Goal: Task Accomplishment & Management: Manage account settings

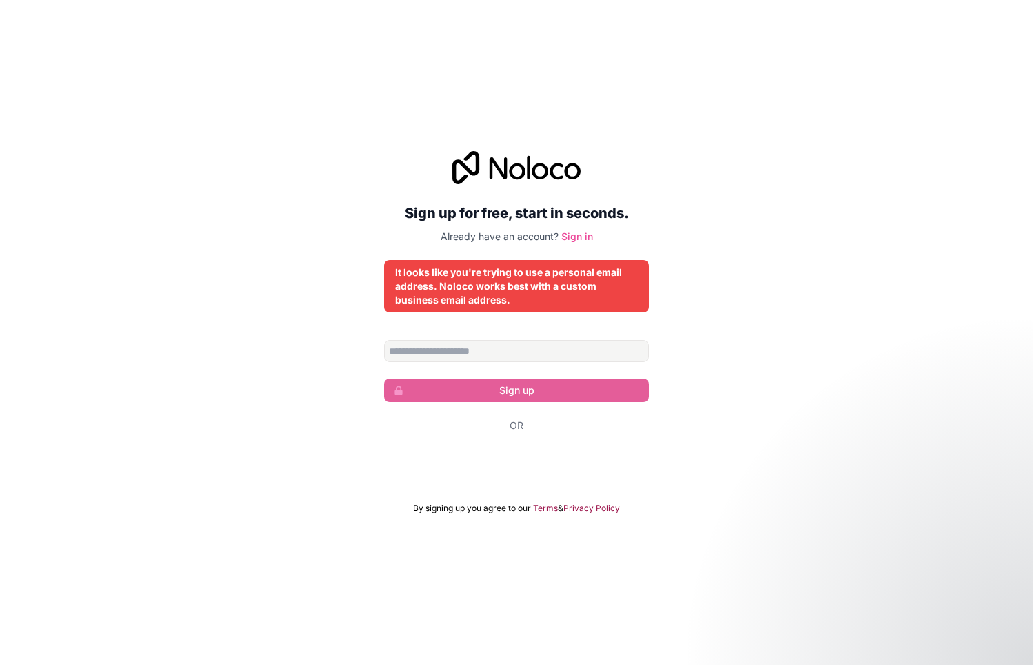
click at [574, 233] on link "Sign in" at bounding box center [577, 236] width 32 height 12
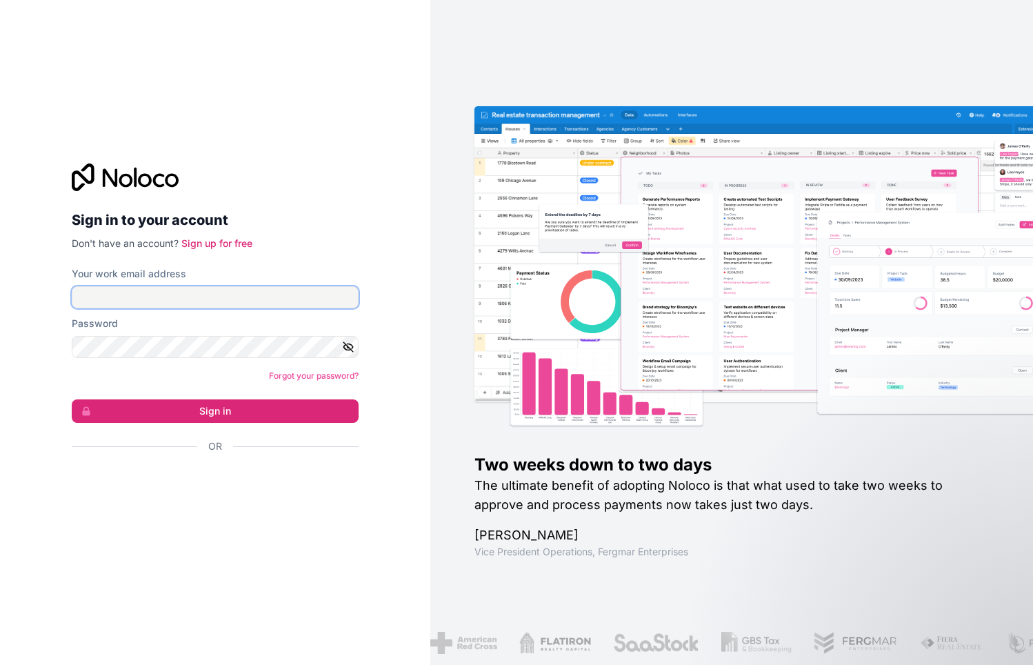
click at [248, 301] on input "Your work email address" at bounding box center [215, 297] width 287 height 22
type input "**********"
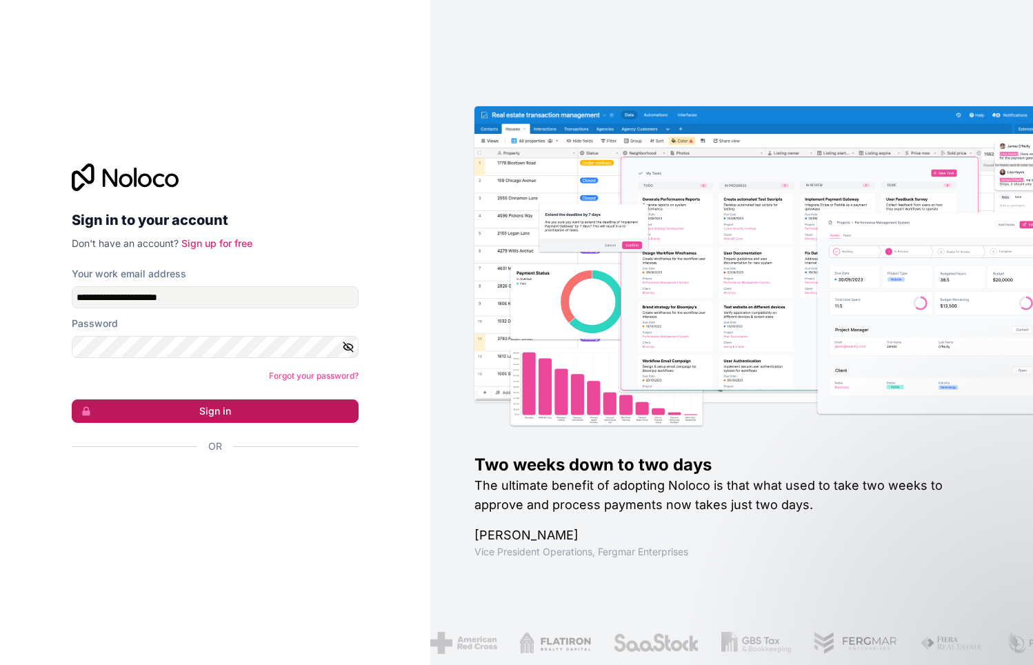
click at [194, 411] on button "Sign in" at bounding box center [215, 410] width 287 height 23
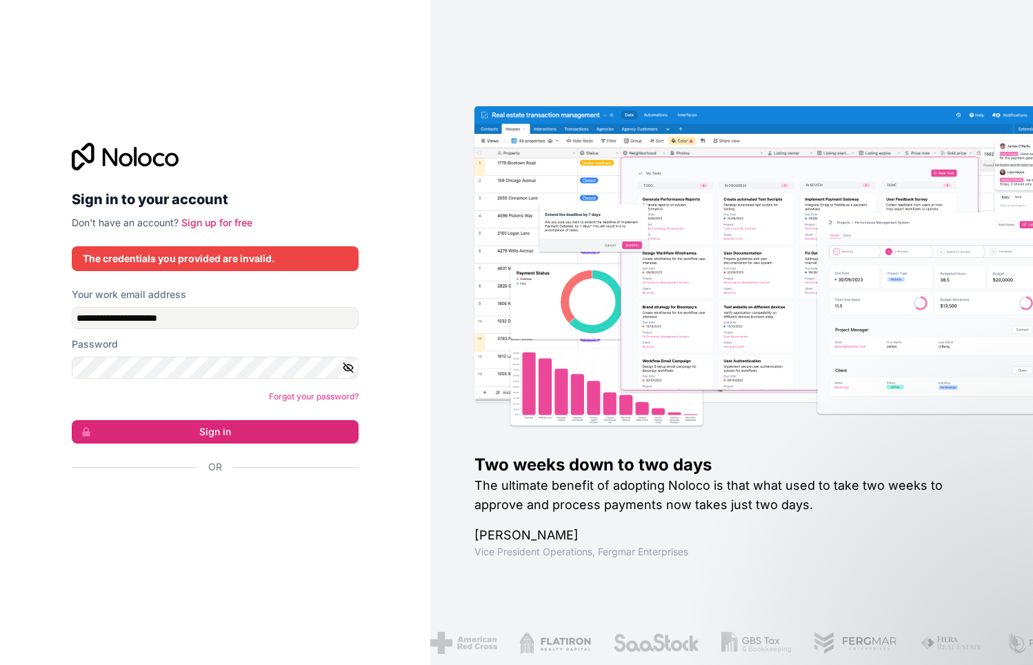
click at [344, 364] on icon "button" at bounding box center [348, 367] width 12 height 12
click at [201, 439] on button "Sign in" at bounding box center [215, 431] width 287 height 23
click at [348, 365] on icon "button" at bounding box center [348, 368] width 10 height 6
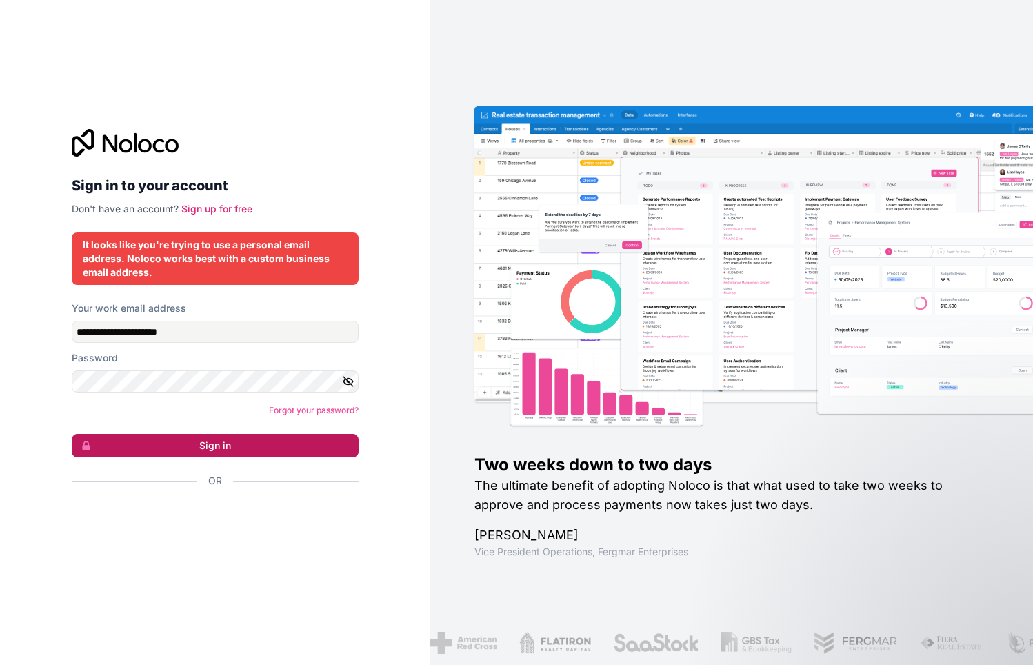
click at [207, 446] on button "Sign in" at bounding box center [215, 445] width 287 height 23
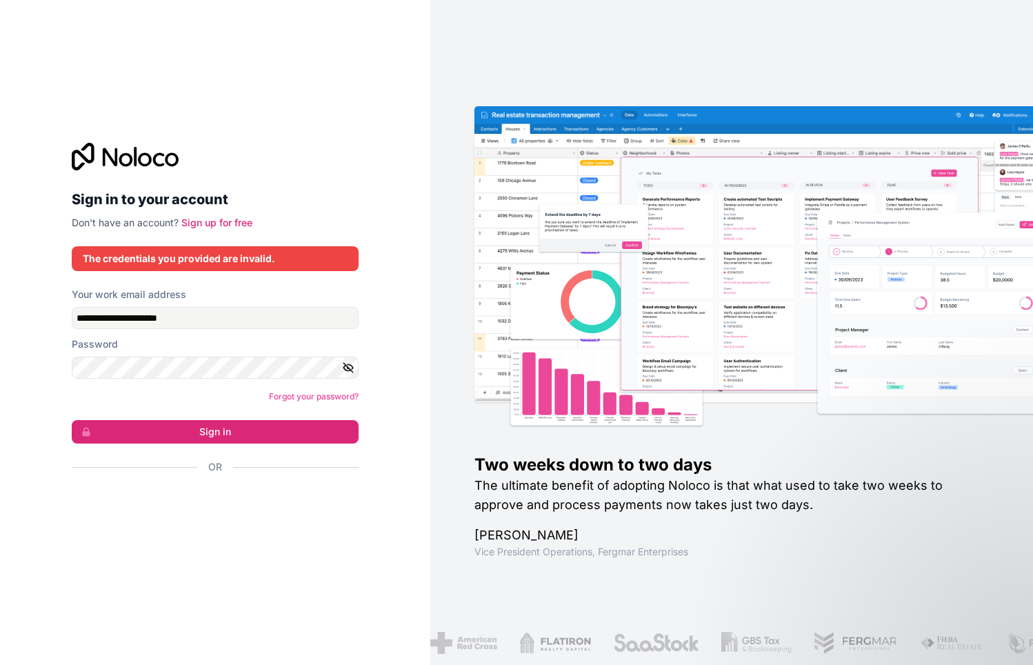
click at [228, 260] on div "The credentials you provided are invalid." at bounding box center [215, 259] width 265 height 14
